Goal: Task Accomplishment & Management: Manage account settings

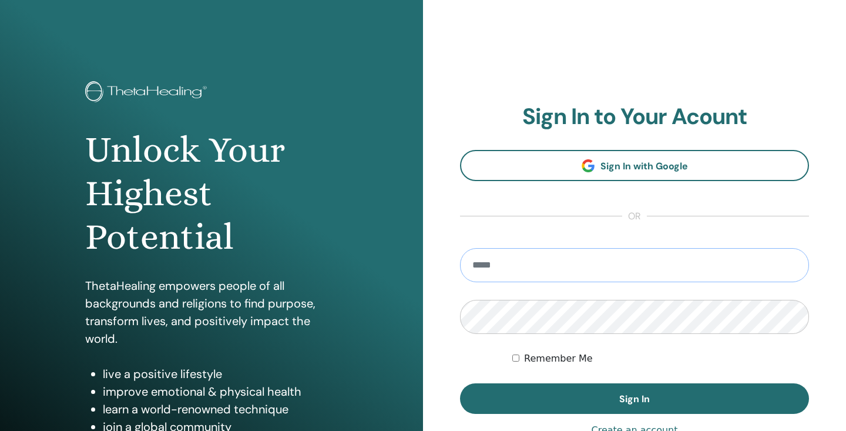
type input "**********"
click at [635, 398] on button "Sign In" at bounding box center [634, 398] width 349 height 31
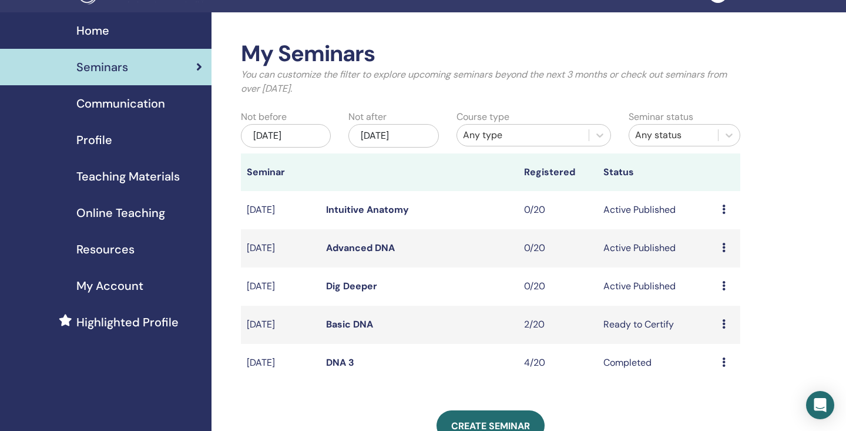
scroll to position [34, 0]
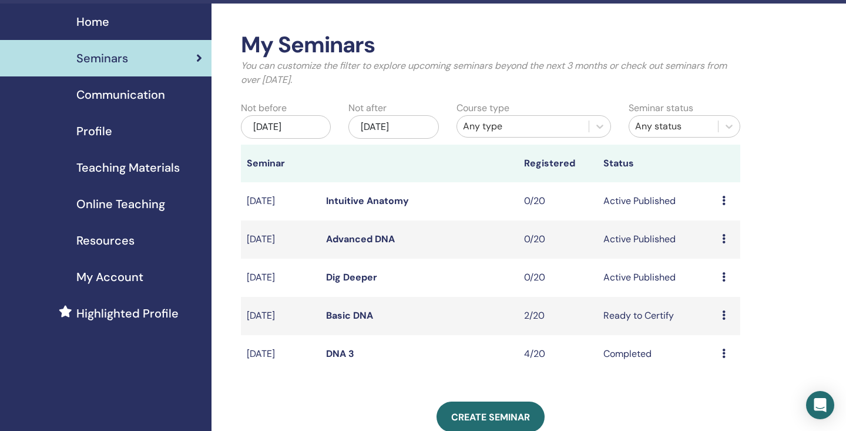
click at [730, 314] on div "Preview Edit Attendees Cancel" at bounding box center [728, 316] width 12 height 14
click at [685, 378] on div "My Seminars You can customize the filter to explore upcoming seminars beyond th…" at bounding box center [491, 280] width 500 height 497
click at [726, 242] on icon at bounding box center [724, 238] width 4 height 9
click at [724, 287] on link "Attendees" at bounding box center [723, 287] width 45 height 12
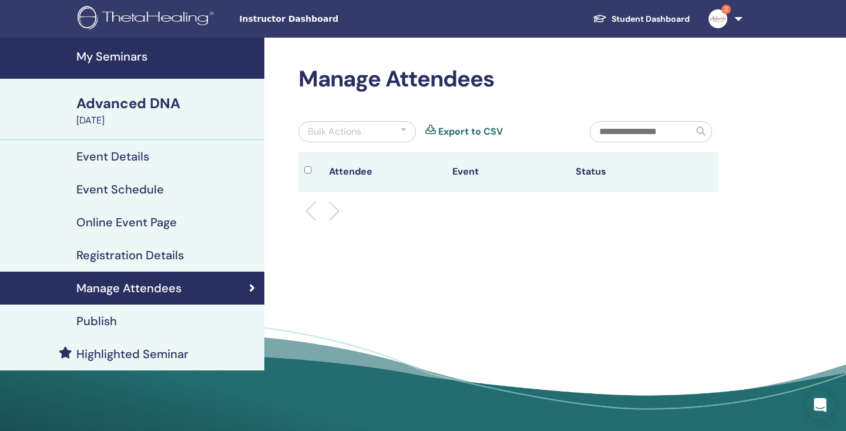
click at [139, 253] on h4 "Registration Details" at bounding box center [130, 255] width 108 height 14
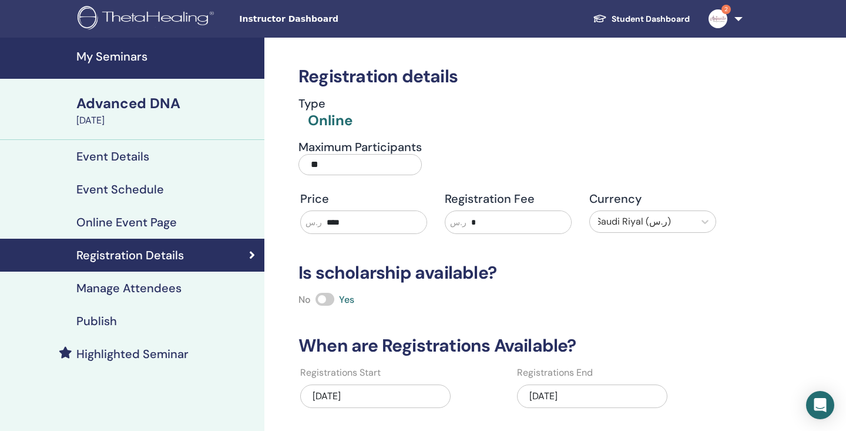
click at [139, 323] on div "Publish" at bounding box center [132, 321] width 246 height 14
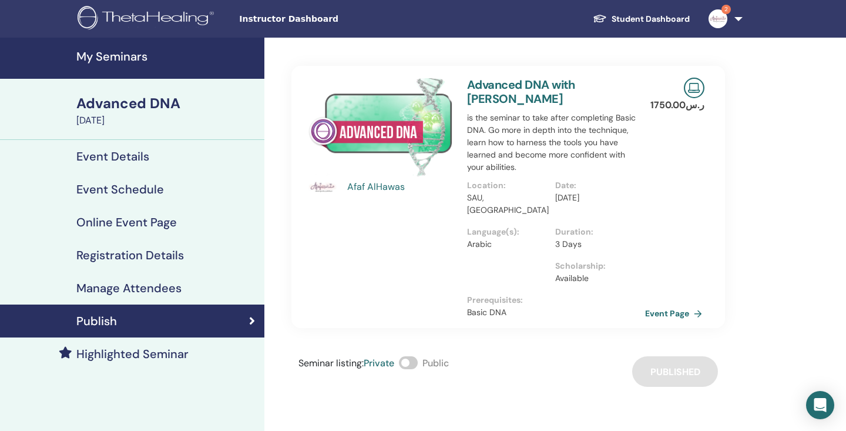
click at [656, 304] on link "Event Page" at bounding box center [676, 313] width 62 height 18
